Goal: Transaction & Acquisition: Purchase product/service

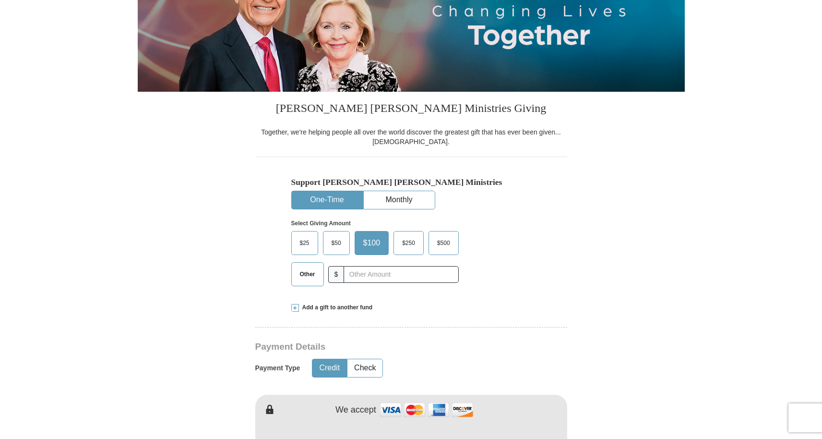
scroll to position [149, 0]
click at [314, 272] on span "Other" at bounding box center [307, 274] width 25 height 14
click at [0, 0] on input "Other" at bounding box center [0, 0] width 0 height 0
click at [359, 272] on input "text" at bounding box center [400, 274] width 107 height 17
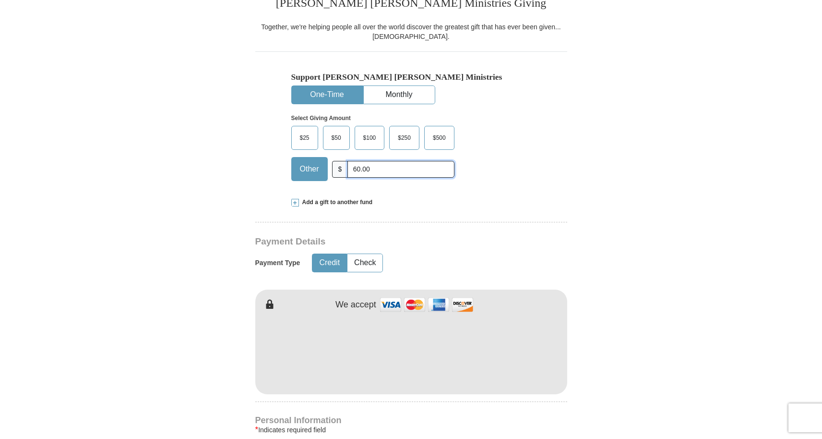
scroll to position [258, 0]
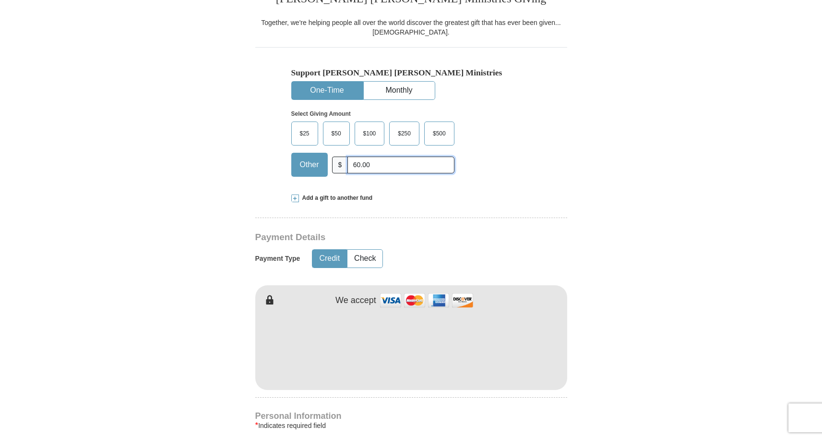
type input "60.00"
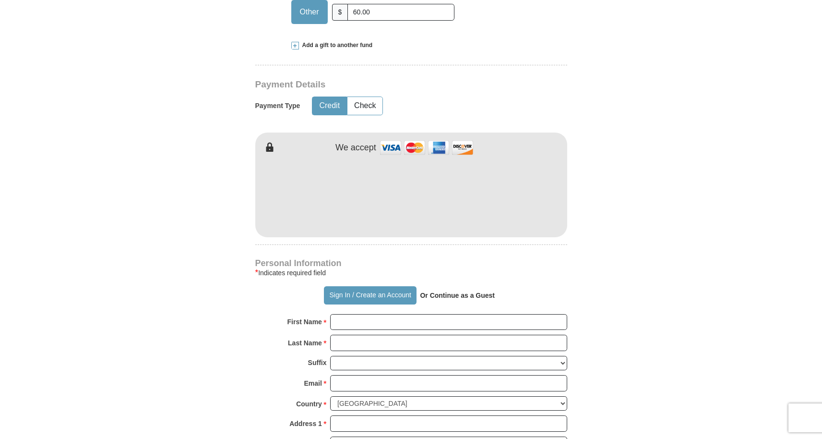
scroll to position [419, 0]
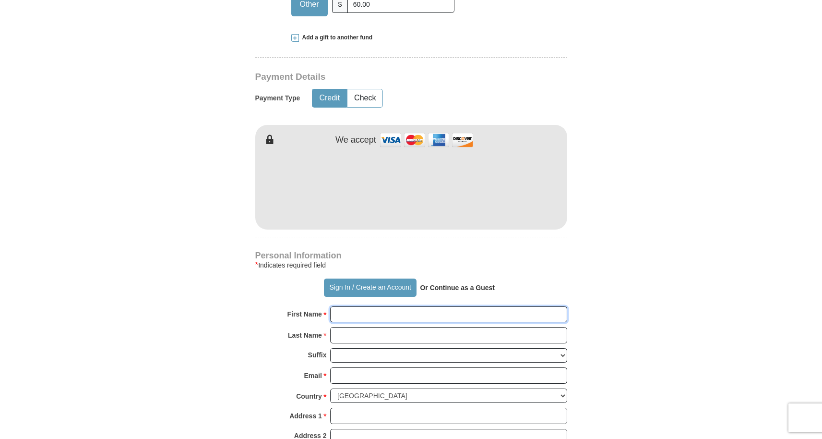
drag, startPoint x: 383, startPoint y: 299, endPoint x: 375, endPoint y: 312, distance: 15.5
click at [371, 314] on input "First Name *" at bounding box center [448, 314] width 237 height 16
type input "l"
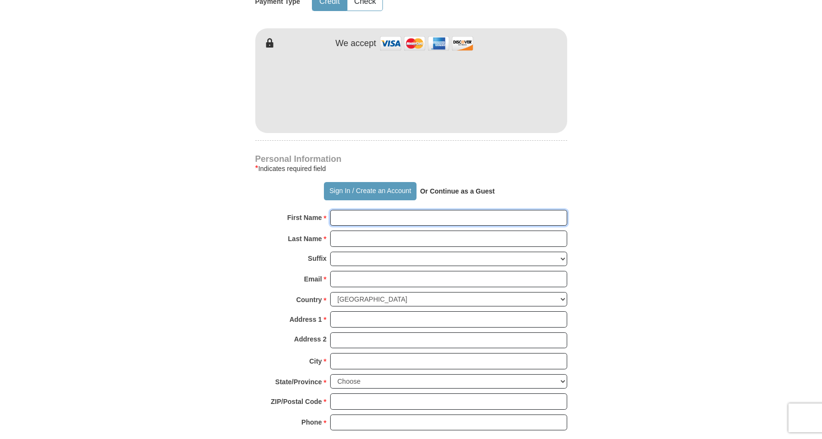
scroll to position [523, 0]
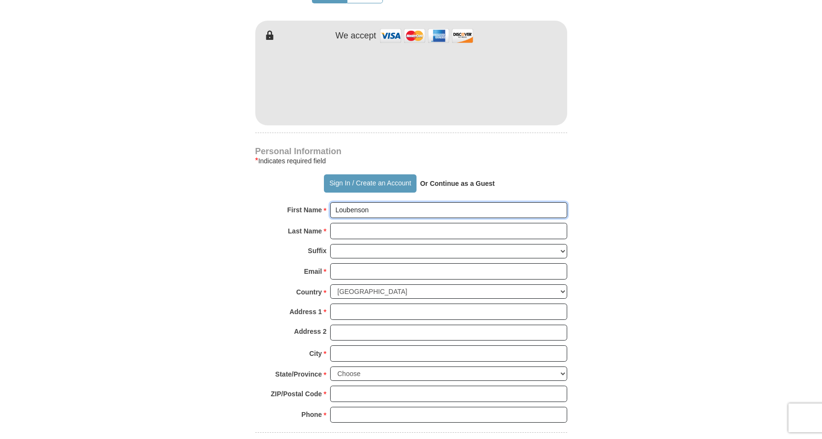
type input "Loubenson"
type input "[PERSON_NAME]"
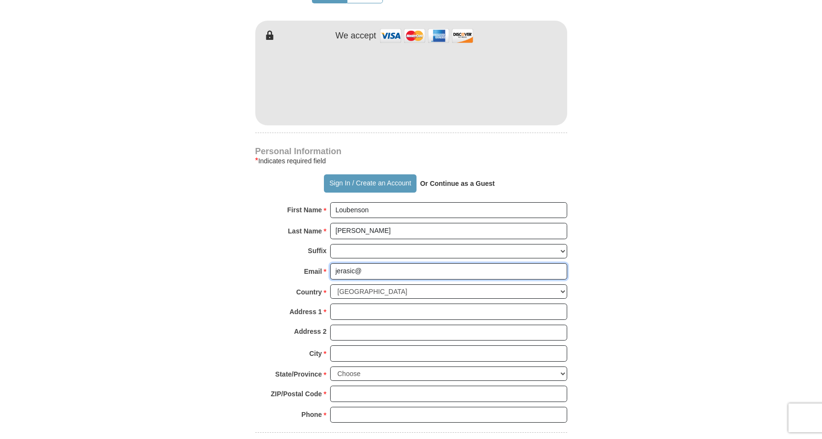
type input "jerasic@y"
type input "[EMAIL_ADDRESS][DOMAIN_NAME]"
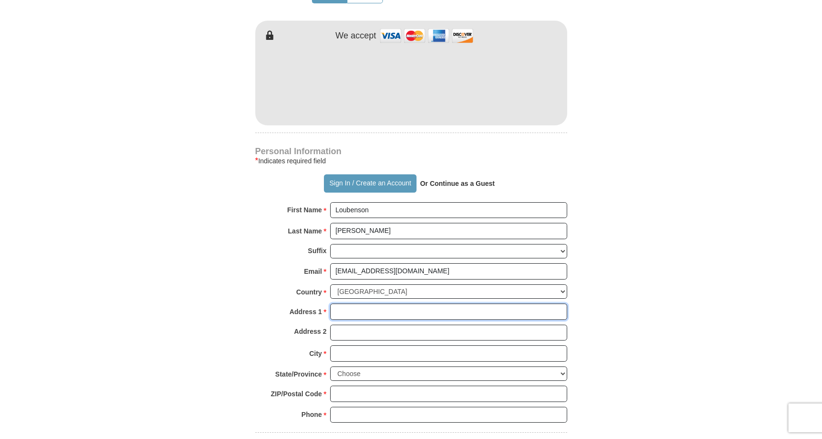
click at [385, 307] on input "Address 1 *" at bounding box center [448, 311] width 237 height 16
type input "500"
type input "[STREET_ADDRESS]"
type input "Rock Tavern"
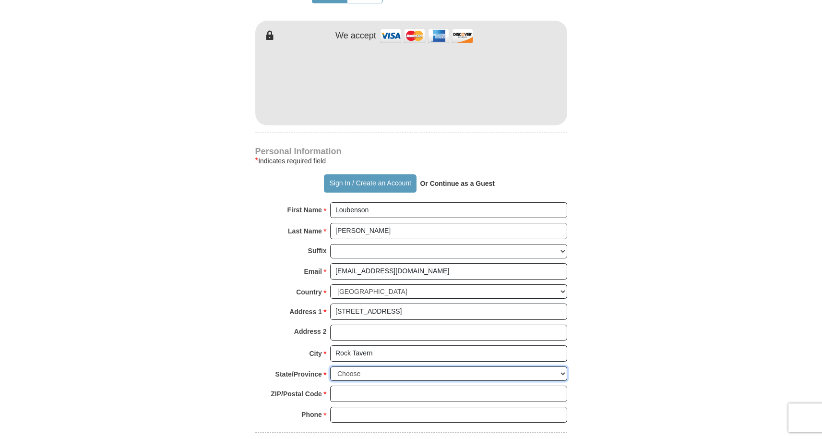
select select "NY"
type input "12575"
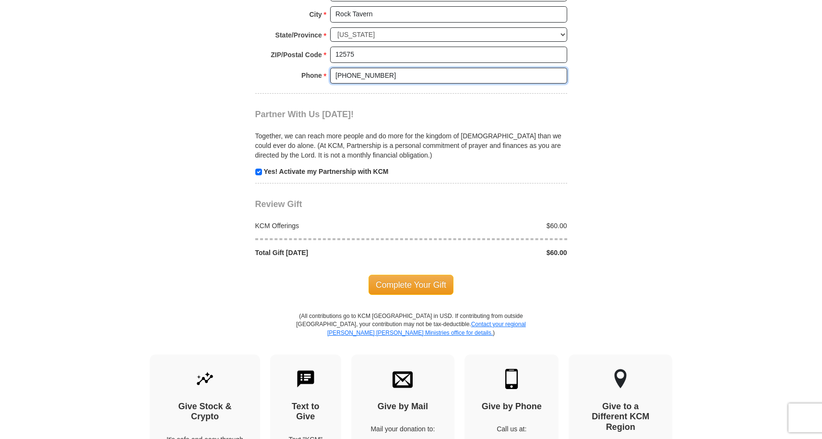
scroll to position [872, 0]
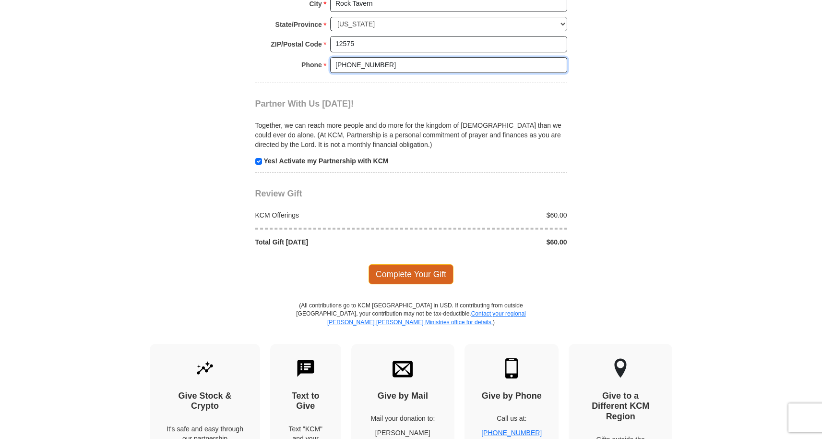
type input "[PHONE_NUMBER]"
click at [410, 264] on span "Complete Your Gift" at bounding box center [411, 274] width 85 height 20
